Goal: Information Seeking & Learning: Learn about a topic

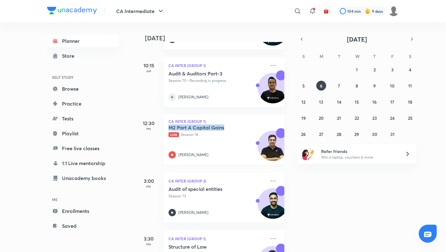
scroll to position [284, 0]
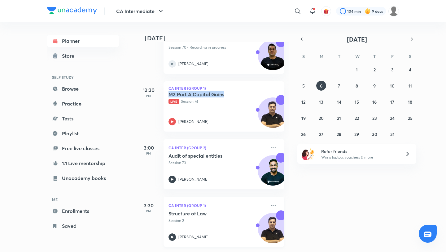
click at [206, 223] on p "Session 2" at bounding box center [217, 221] width 97 height 6
